Goal: Navigation & Orientation: Find specific page/section

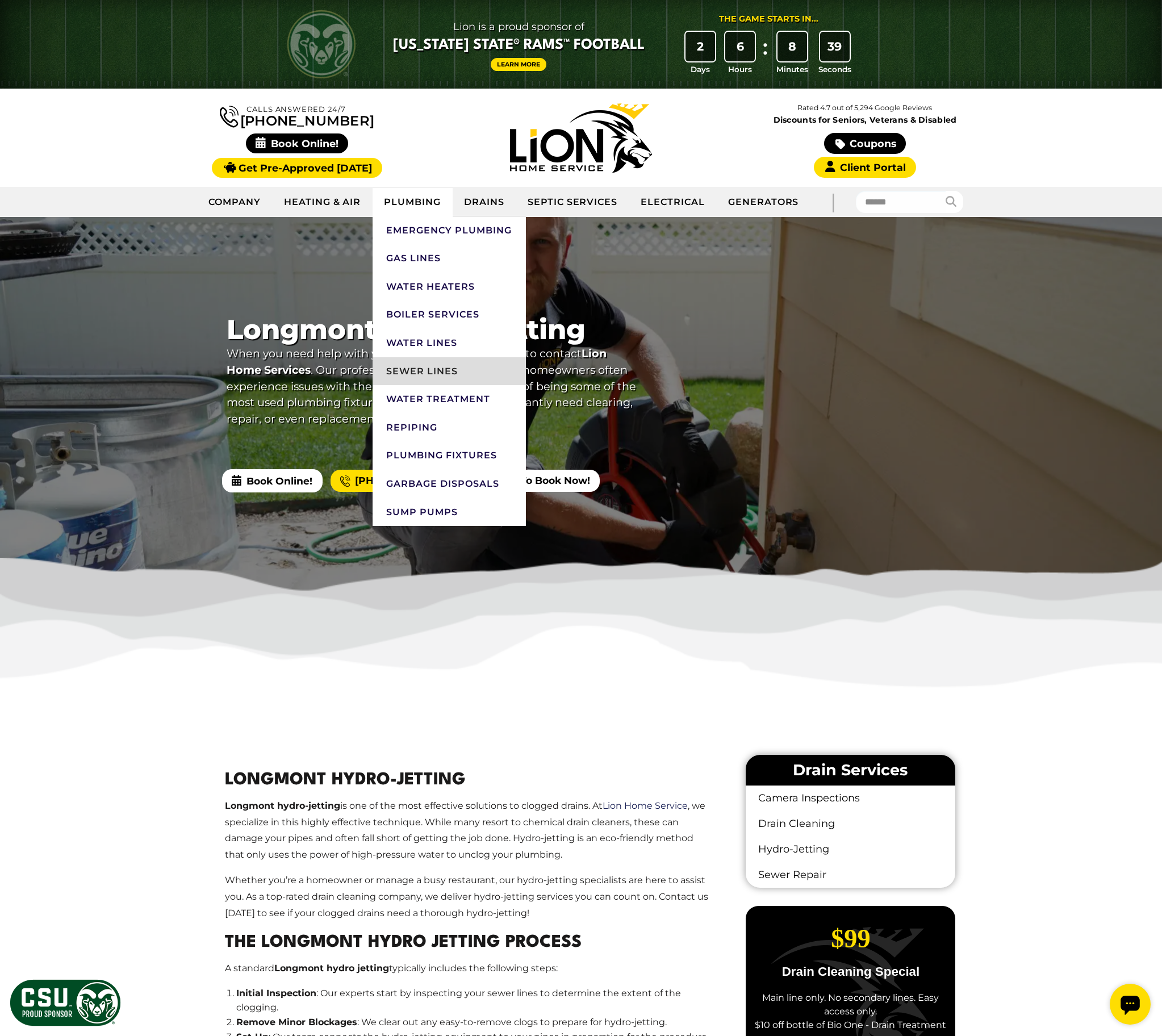
click at [422, 374] on link "Sewer Lines" at bounding box center [449, 371] width 153 height 28
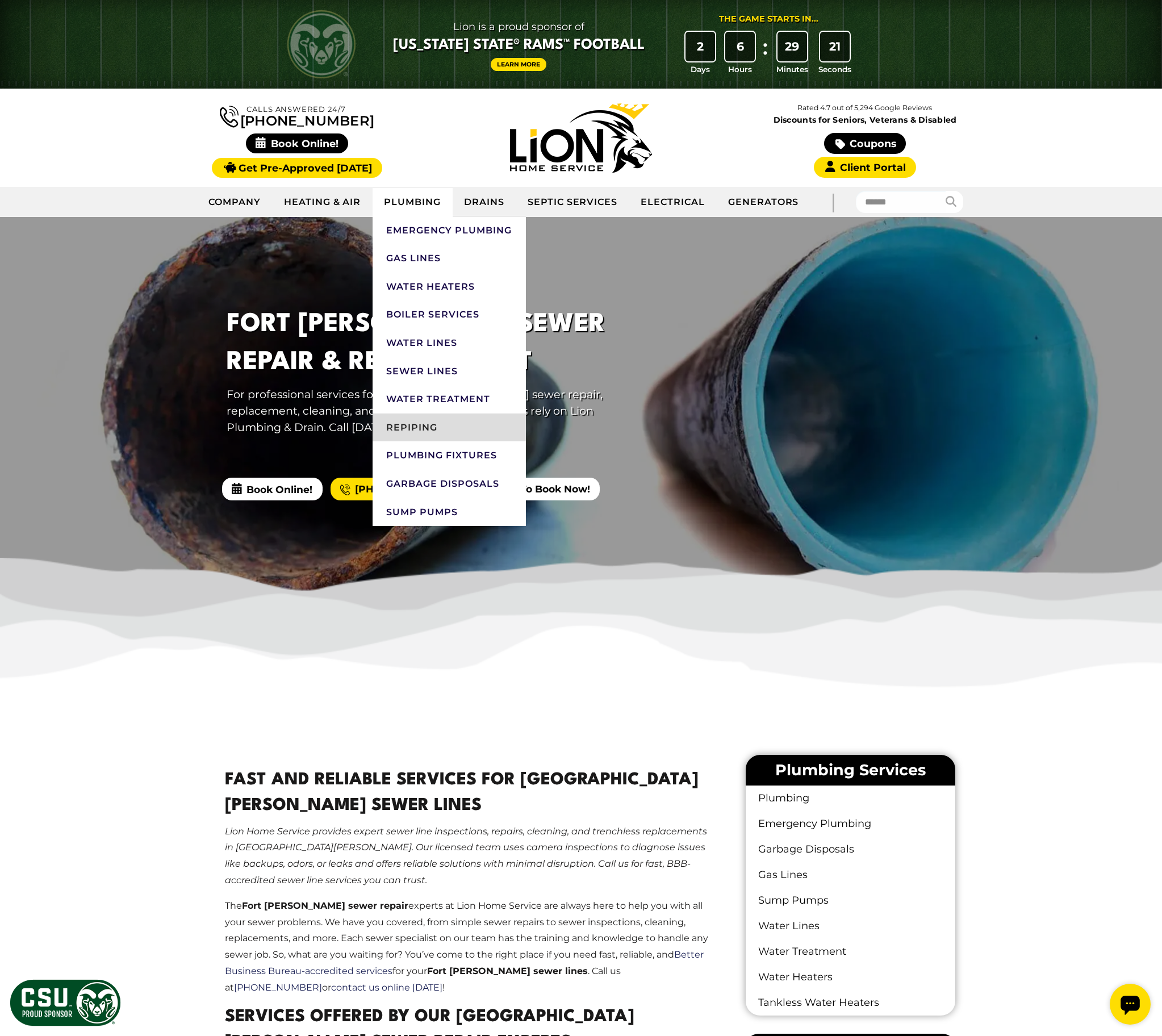
click at [426, 430] on link "Repiping" at bounding box center [449, 428] width 153 height 28
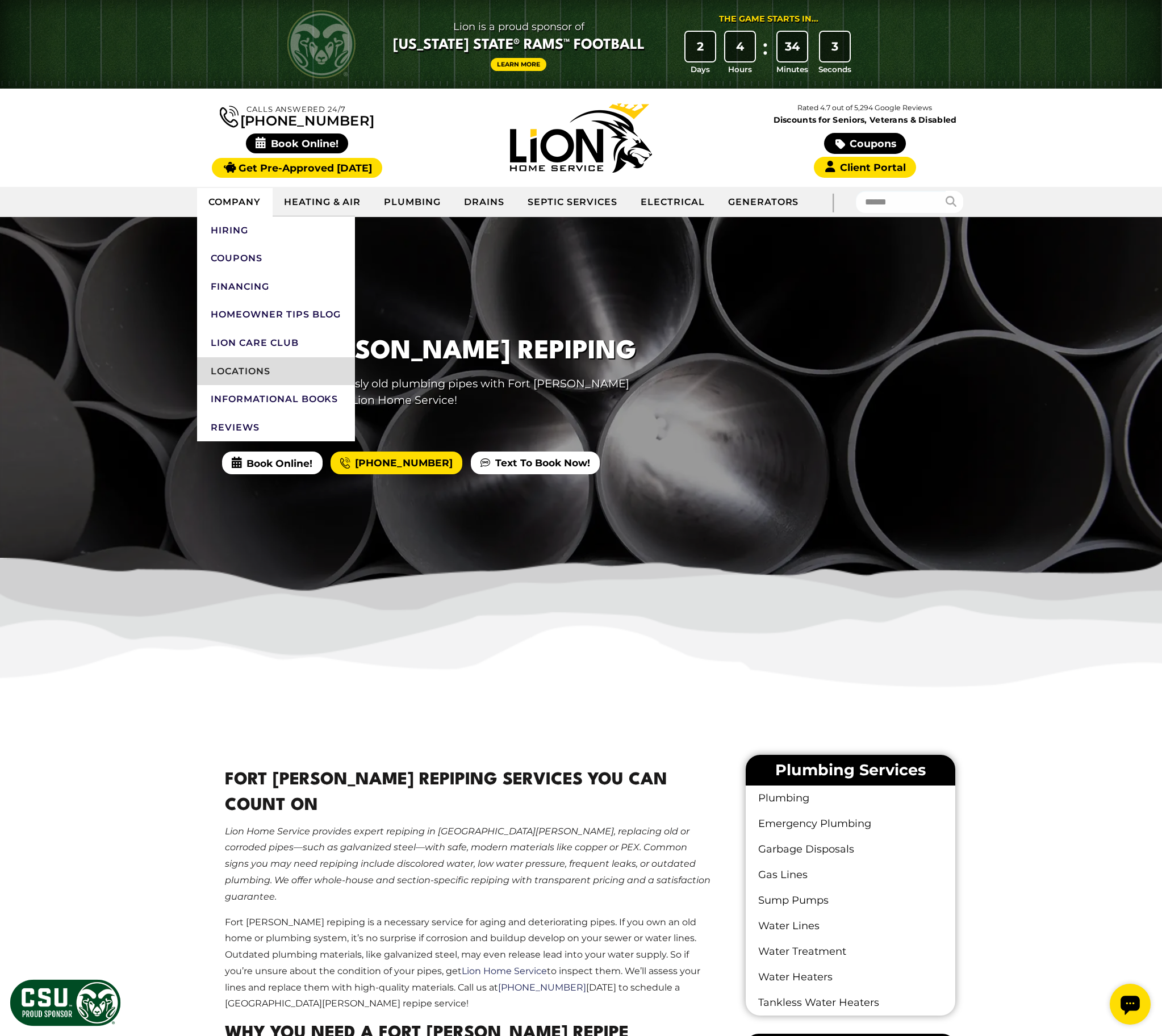
click at [241, 366] on link "Locations" at bounding box center [276, 371] width 158 height 28
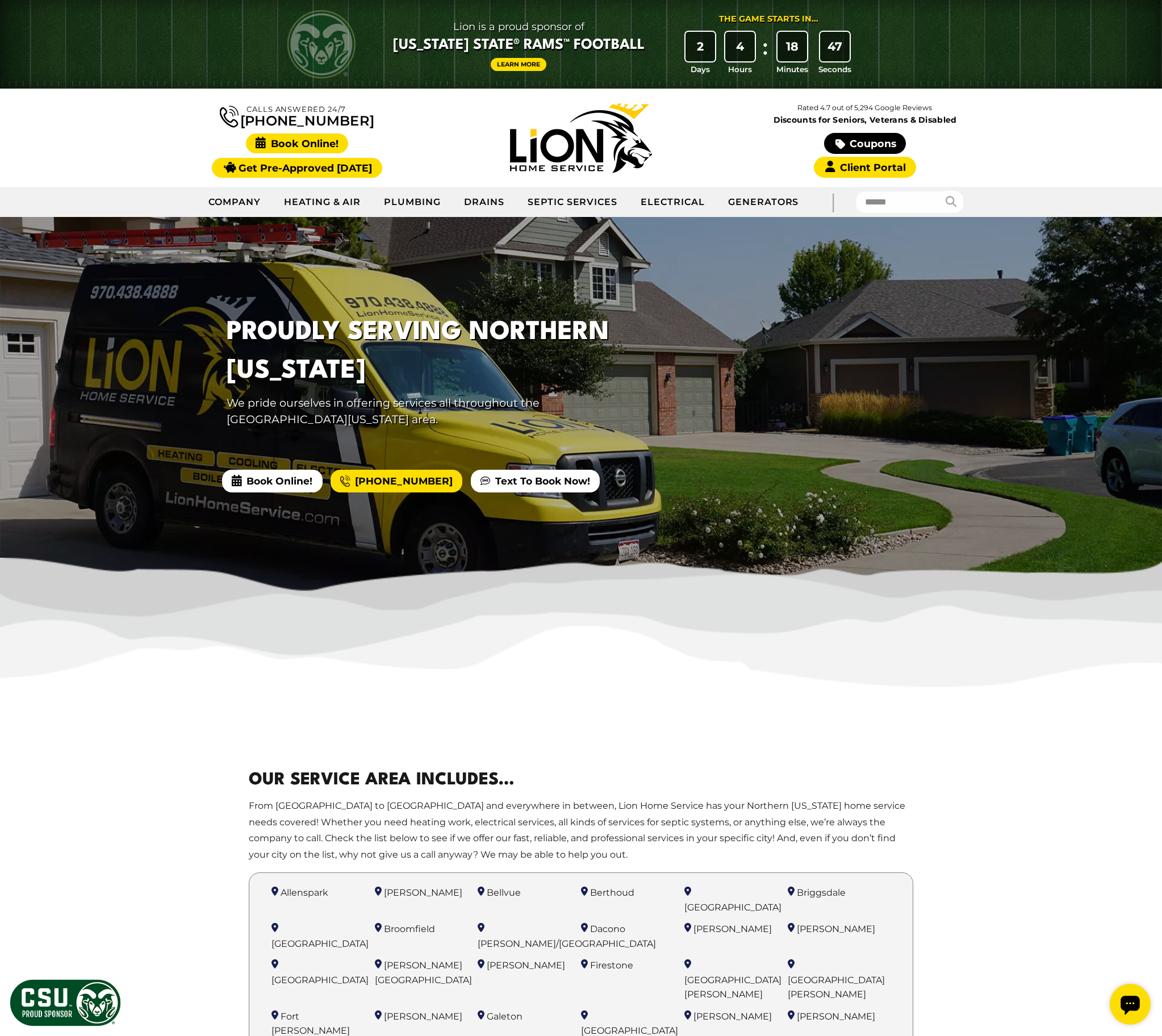
click at [290, 144] on span "Book Online!" at bounding box center [297, 143] width 103 height 20
